Goal: Obtain resource: Download file/media

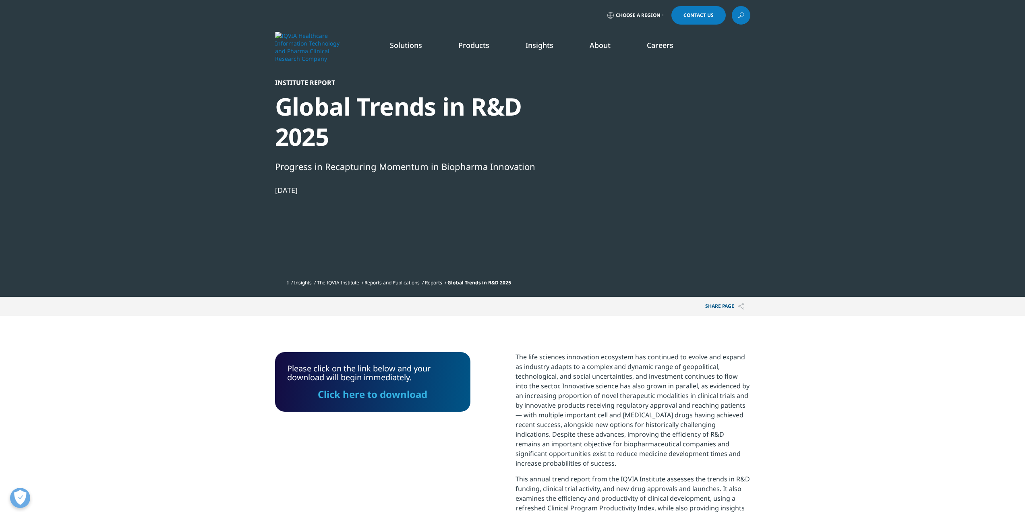
click at [405, 392] on link "Click here to download" at bounding box center [373, 393] width 110 height 13
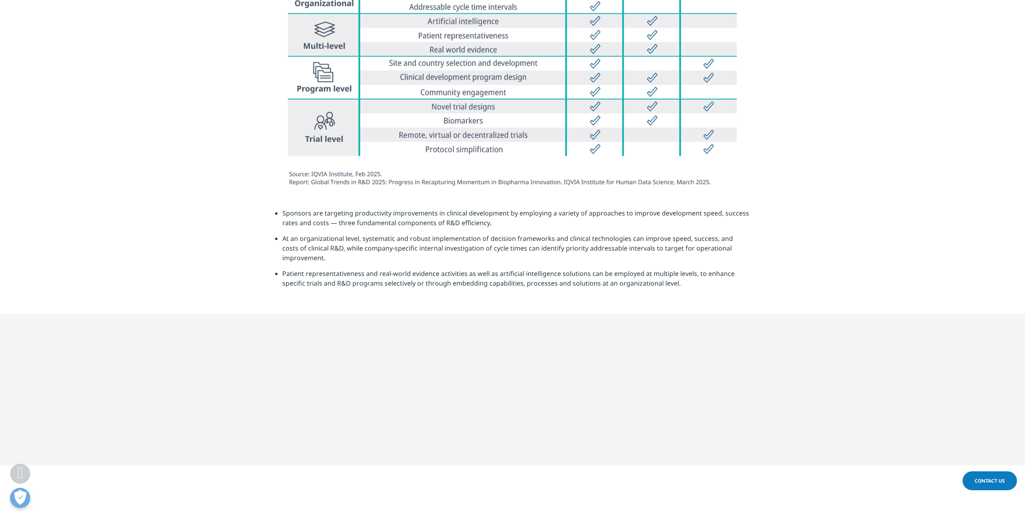
scroll to position [2698, 0]
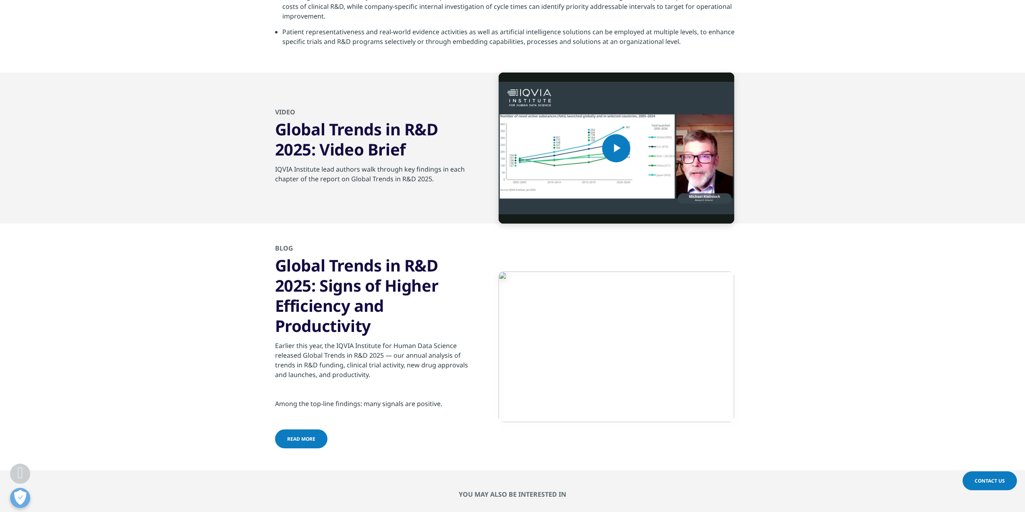
click at [291, 445] on link "read more" at bounding box center [301, 438] width 52 height 19
click at [294, 440] on span "read more" at bounding box center [301, 438] width 28 height 7
click at [293, 438] on span "read more" at bounding box center [301, 438] width 28 height 7
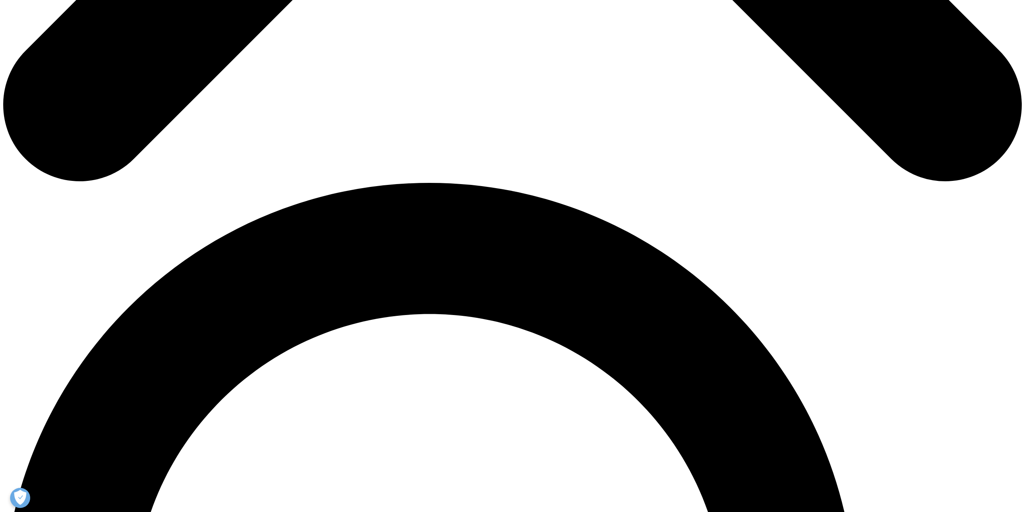
scroll to position [846, 0]
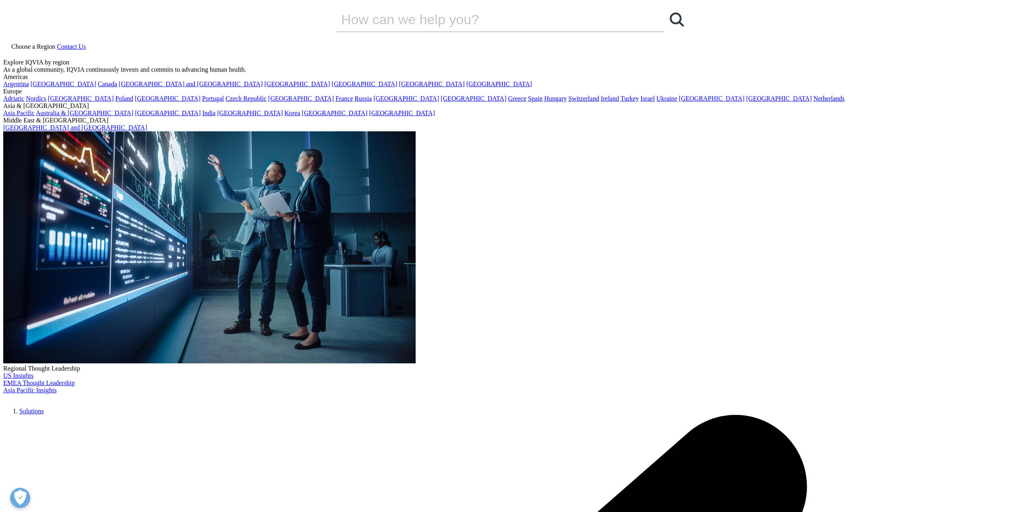
scroll to position [254, 475]
